Goal: Information Seeking & Learning: Learn about a topic

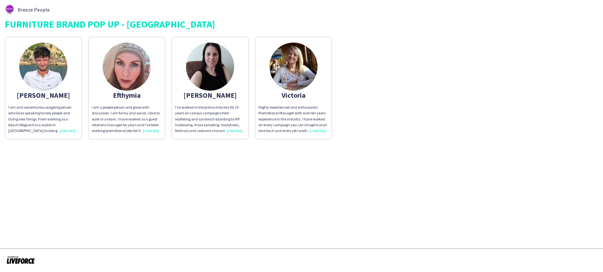
click at [317, 130] on div "Highly experienced and enthusiastic Promotional Manager with over ten years exp…" at bounding box center [293, 119] width 70 height 29
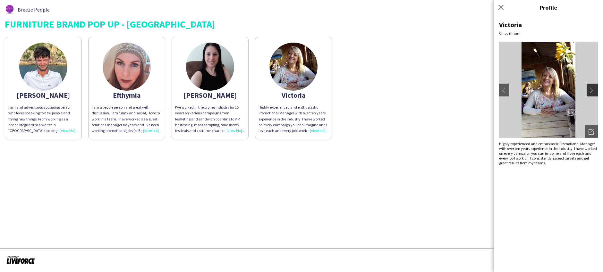
click at [594, 92] on app-icon "chevron-right" at bounding box center [592, 90] width 9 height 6
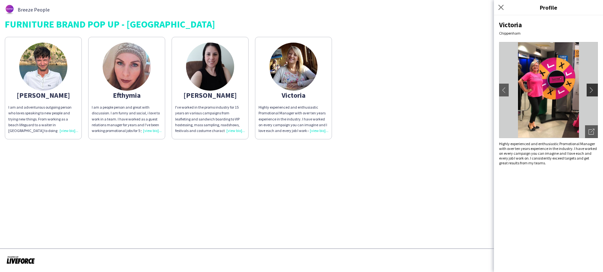
click at [594, 92] on app-icon "chevron-right" at bounding box center [592, 90] width 9 height 6
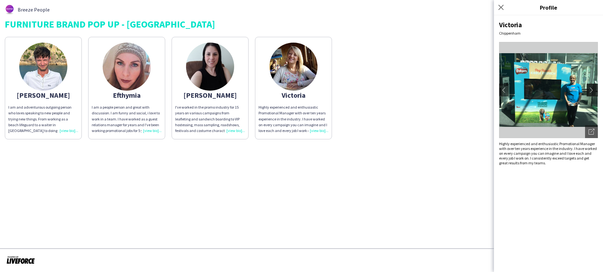
click at [594, 92] on app-icon "chevron-right" at bounding box center [592, 90] width 9 height 6
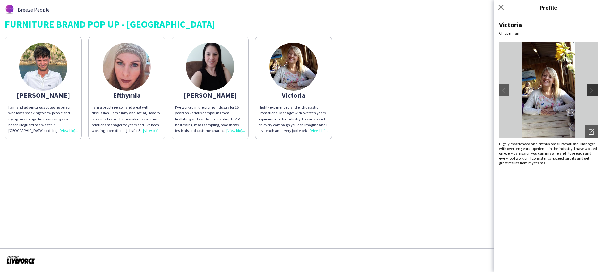
click at [594, 92] on app-icon "chevron-right" at bounding box center [592, 90] width 9 height 6
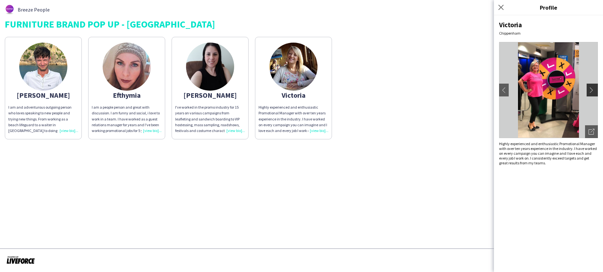
click at [594, 92] on app-icon "chevron-right" at bounding box center [592, 90] width 9 height 6
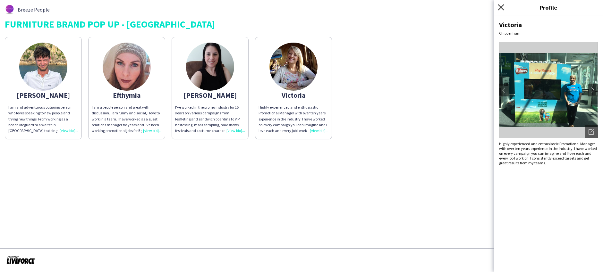
click at [503, 9] on icon "Close pop-in" at bounding box center [501, 7] width 6 height 6
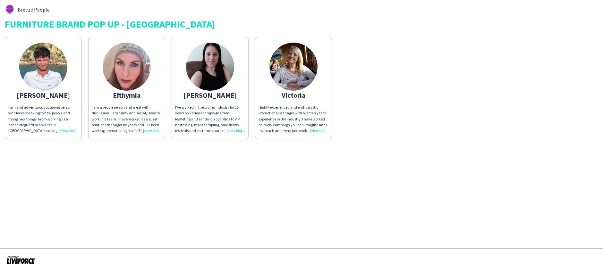
click at [36, 119] on div "I am and adventurous outgoing person who loves speaking to new people and tryin…" at bounding box center [43, 119] width 70 height 29
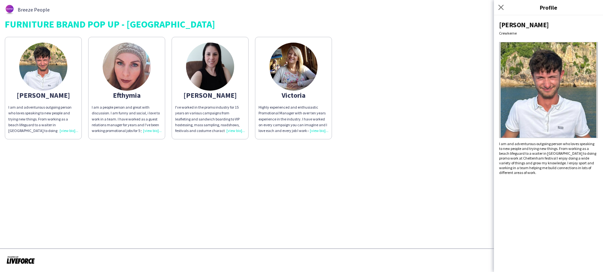
click at [121, 100] on app-share-pages-crew-card "Efthymia I am a people person and great with discussion. I am funny and social,…" at bounding box center [126, 88] width 77 height 103
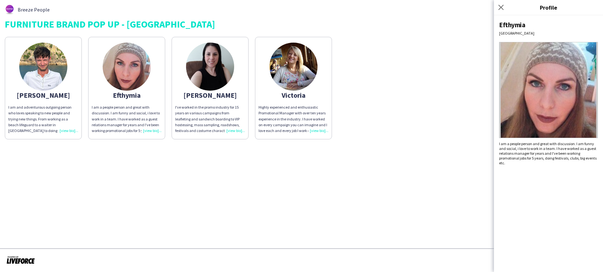
click at [214, 107] on div "I've worked in the promo industry for 15 years on various campaigns from leafle…" at bounding box center [210, 119] width 70 height 29
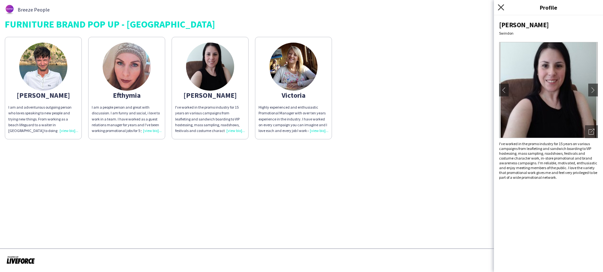
click at [503, 9] on icon at bounding box center [501, 7] width 6 height 6
